Goal: Manage account settings

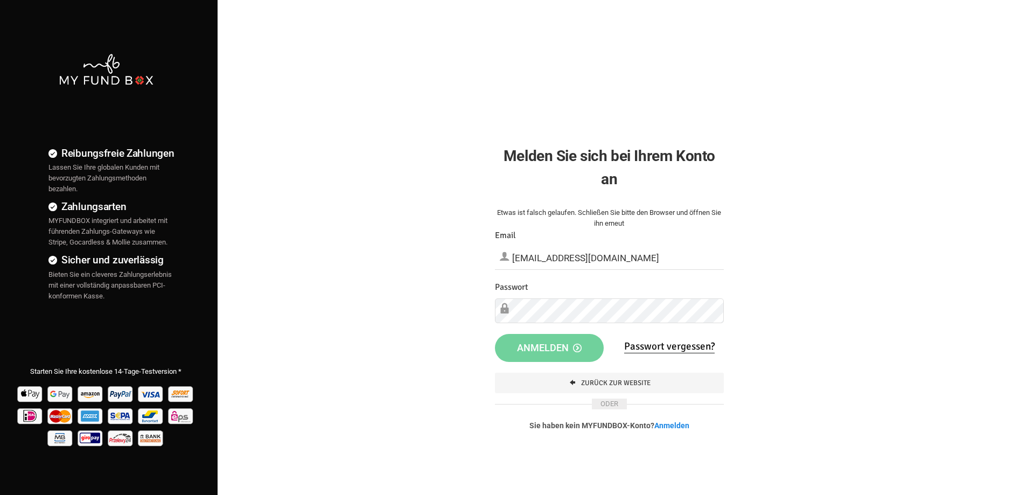
type input "[EMAIL_ADDRESS][DOMAIN_NAME]"
click at [554, 335] on button "Anmelden" at bounding box center [549, 347] width 109 height 28
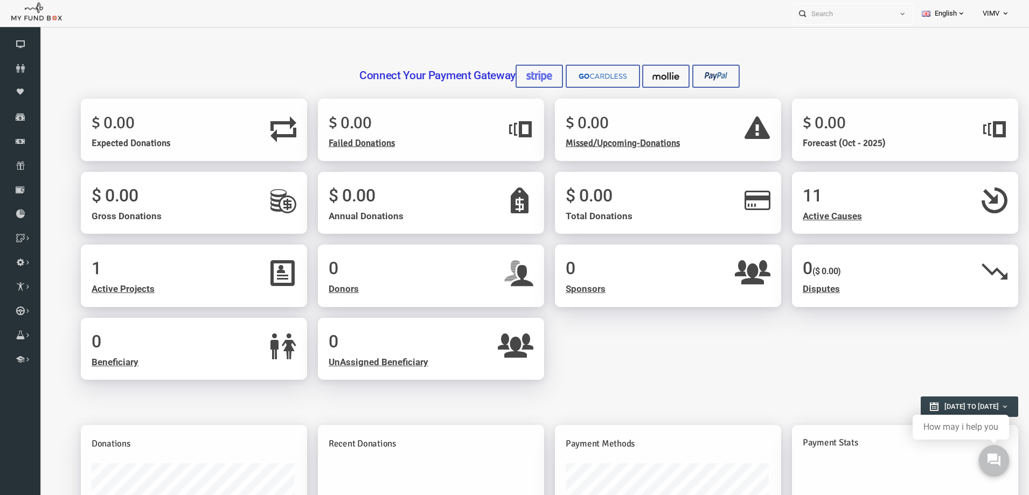
click at [1004, 11] on icon at bounding box center [1005, 13] width 9 height 9
drag, startPoint x: 959, startPoint y: 123, endPoint x: 616, endPoint y: 46, distance: 352.2
click at [959, 123] on link "Logout" at bounding box center [972, 129] width 92 height 19
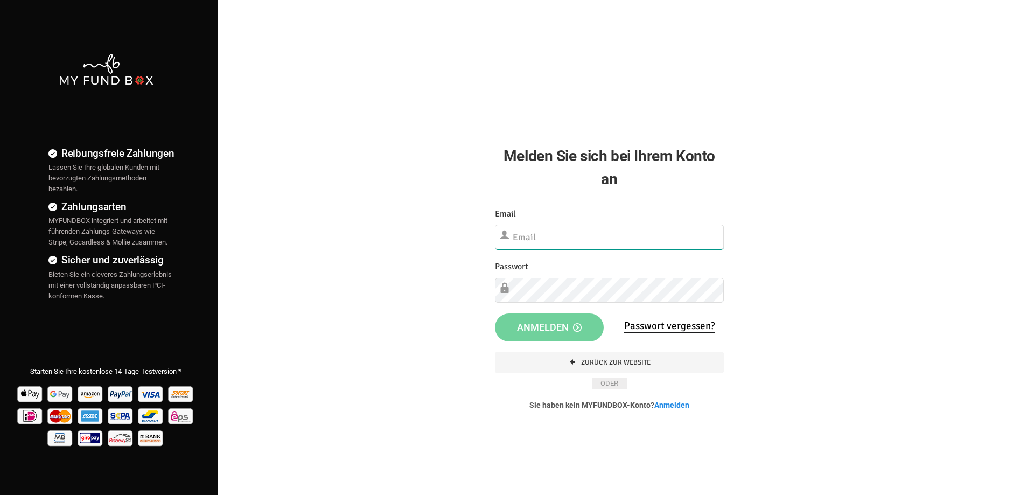
click at [574, 249] on input "text" at bounding box center [609, 237] width 229 height 25
paste input "[EMAIL_ADDRESS][DOMAIN_NAME]"
type input "[EMAIL_ADDRESS][DOMAIN_NAME]"
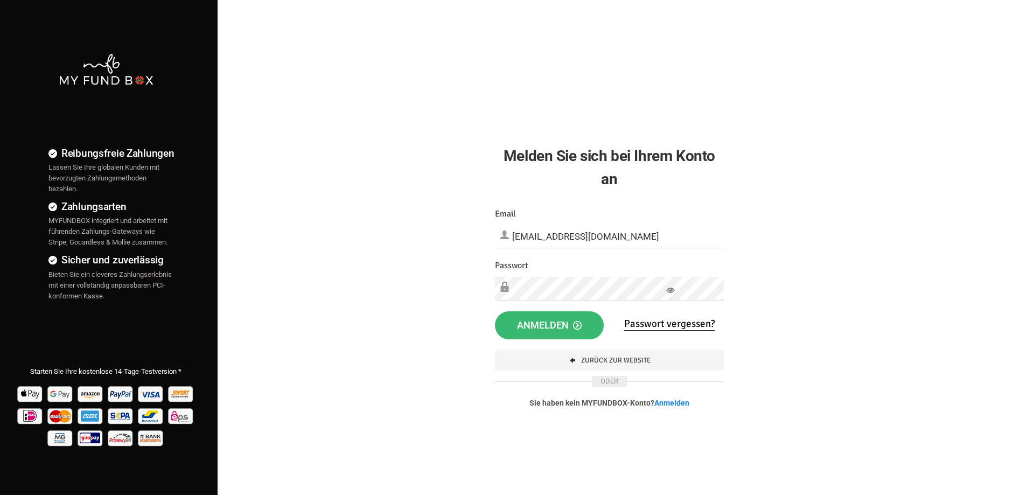
click at [568, 330] on span "Anmelden" at bounding box center [549, 324] width 65 height 11
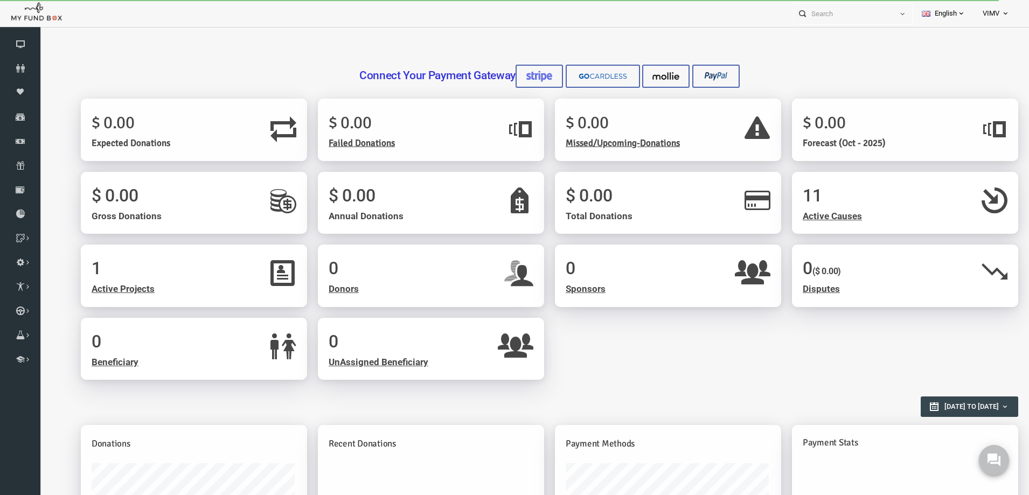
click at [998, 16] on span "VIMV" at bounding box center [990, 13] width 17 height 19
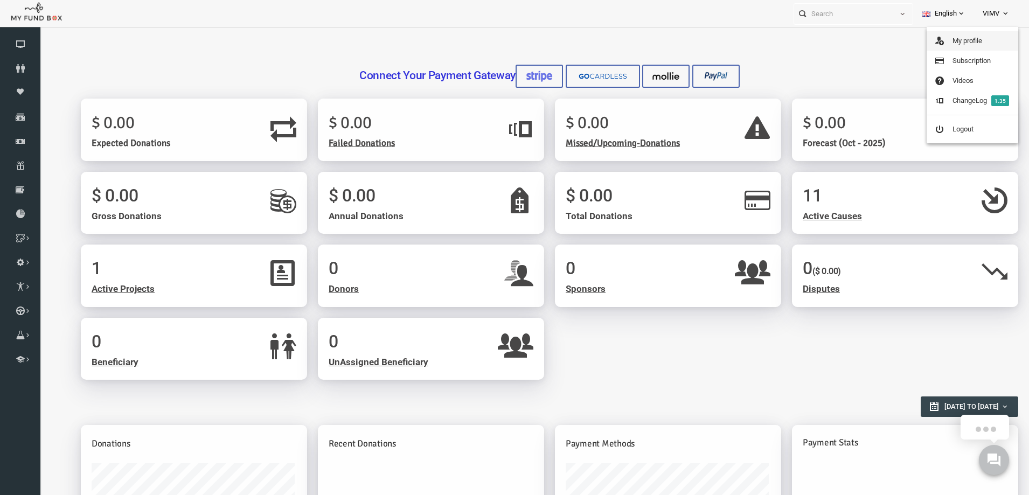
click at [955, 44] on link "My profile" at bounding box center [972, 40] width 92 height 19
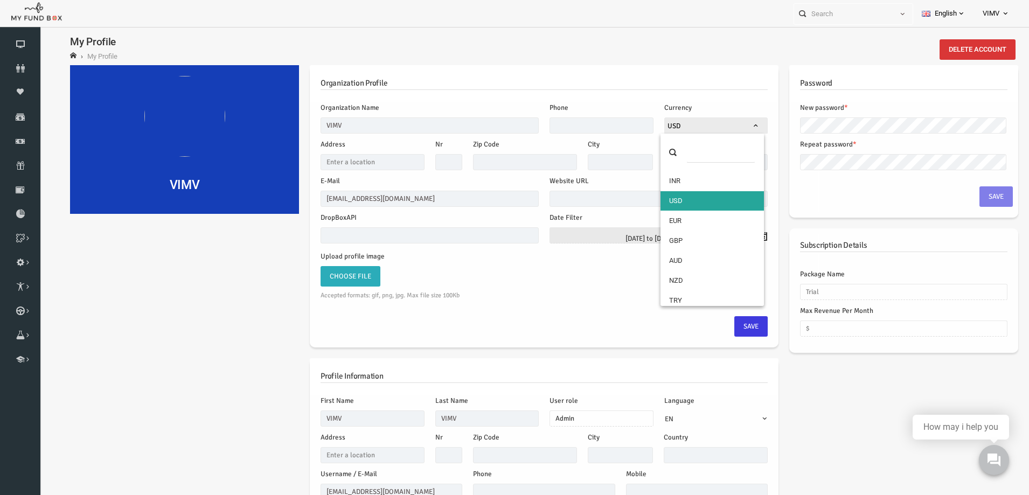
click at [694, 125] on span "USD" at bounding box center [696, 126] width 103 height 11
type input "e"
select select "3"
